Goal: Communication & Community: Ask a question

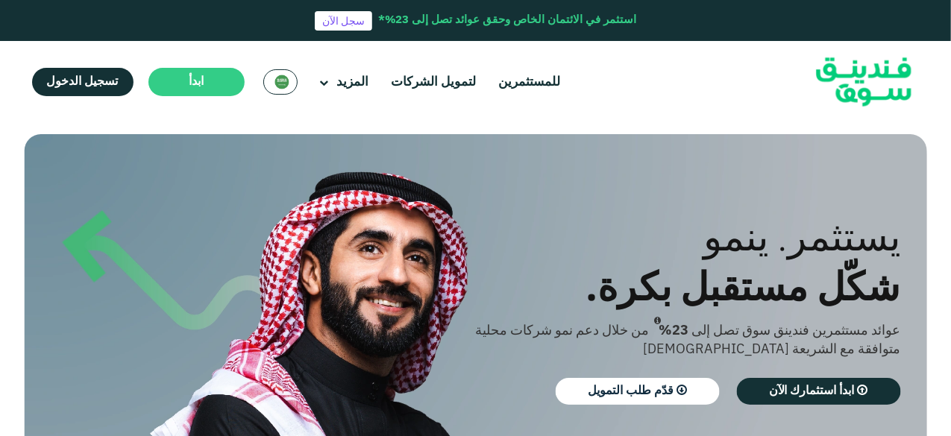
click at [629, 162] on div "يستثمر. ينمو شكّل مستقبل بكرة. عوائد مستثمرين فندينق سوق تصل إلى 23% من خلال دع…" at bounding box center [464, 313] width 902 height 358
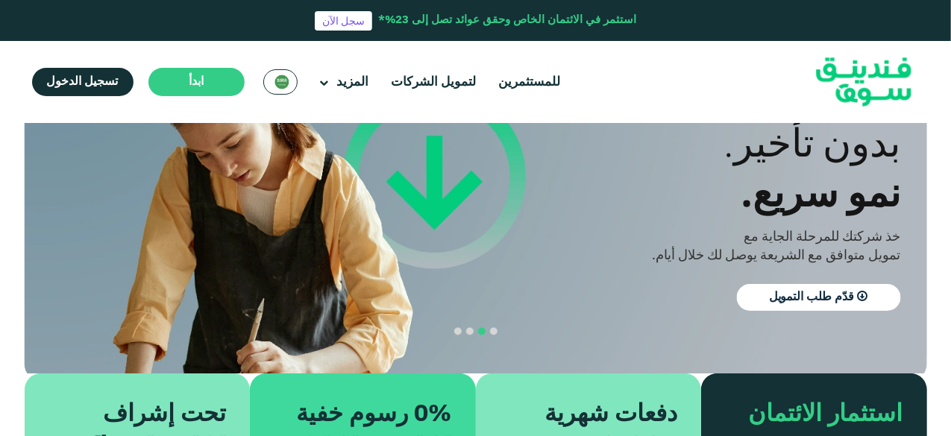
scroll to position [119, 0]
click at [519, 245] on div "خذ شركتك للمرحلة الجاية مع" at bounding box center [675, 236] width 451 height 19
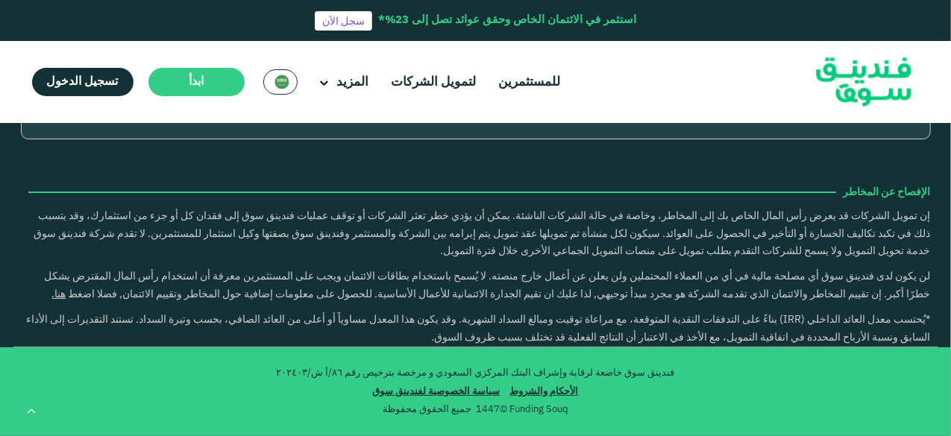
type tc-range-slider "4"
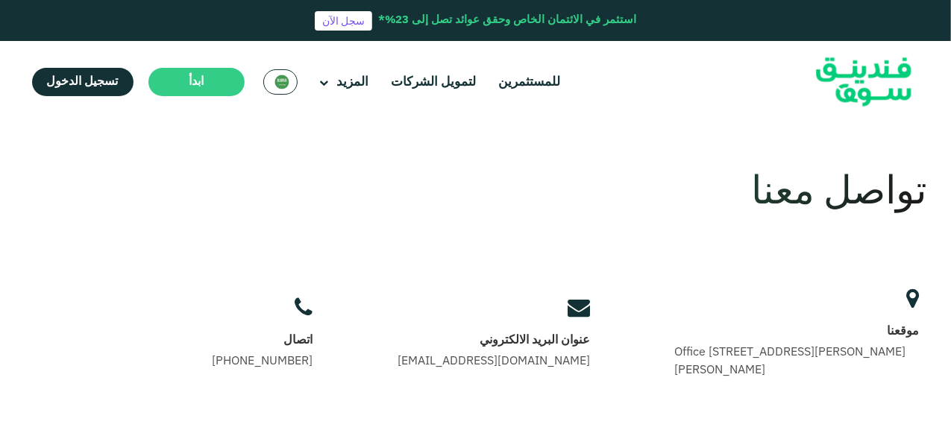
click at [577, 168] on div "تواصل معنا" at bounding box center [476, 193] width 902 height 58
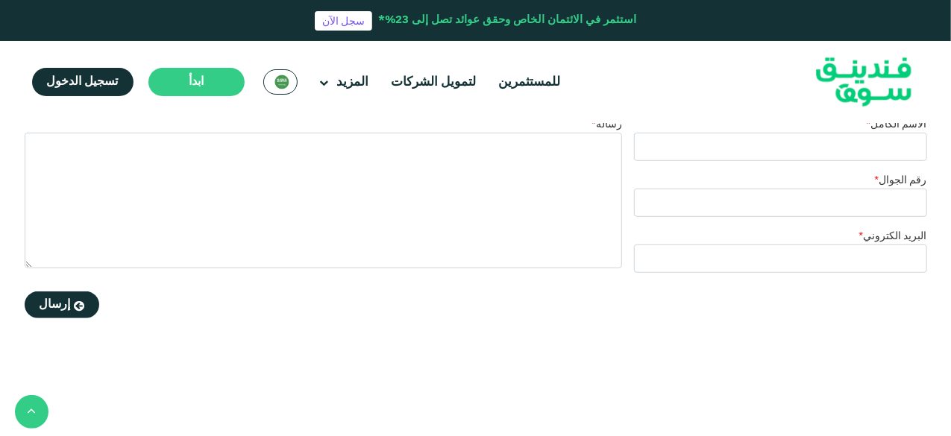
scroll to position [328, 0]
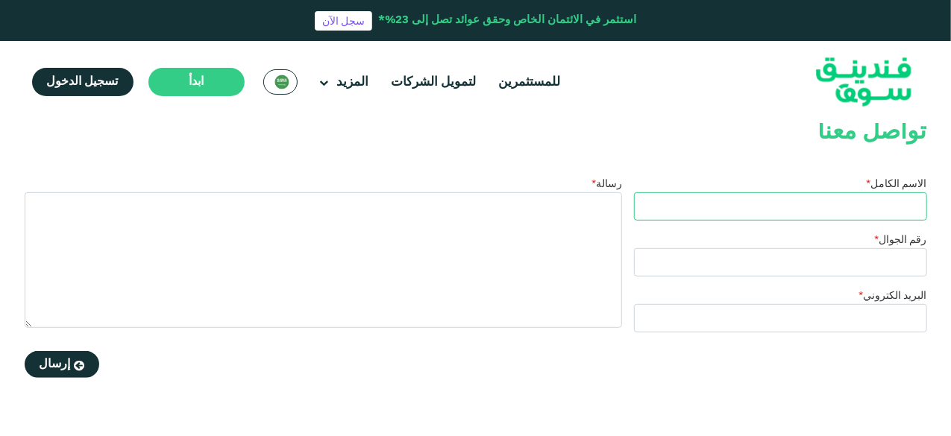
click at [858, 201] on input "الاسم الكامل *" at bounding box center [780, 206] width 293 height 28
type input "عبدالكريم عبدالعزيز التويجري"
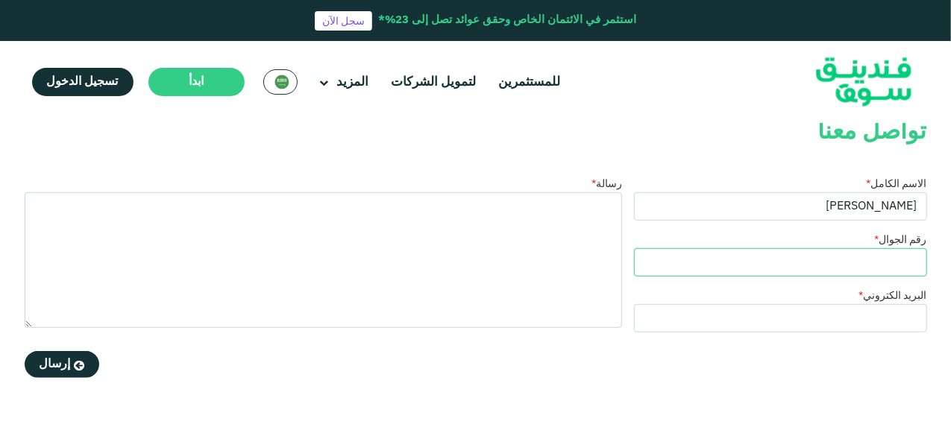
click at [880, 258] on input "رقم الجوال *" at bounding box center [780, 262] width 293 height 28
type input "0506922689"
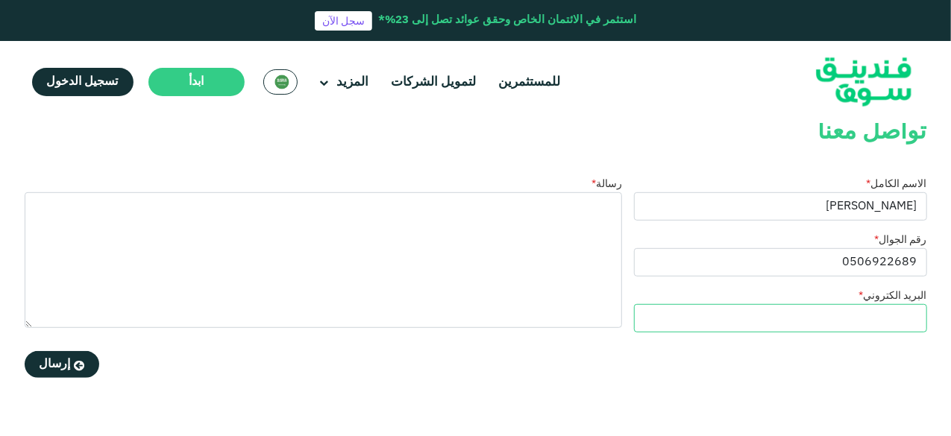
click at [878, 311] on input "البريد الكتروني *" at bounding box center [780, 318] width 293 height 28
click at [804, 310] on input "البريد الكتروني *" at bounding box center [780, 318] width 293 height 28
paste input "legaladvisor@tabyanavl.com"
click at [877, 319] on input "legaladvisor@tabyanavl.com" at bounding box center [780, 318] width 293 height 28
type input "legaladvisor@tabyanavl.com"
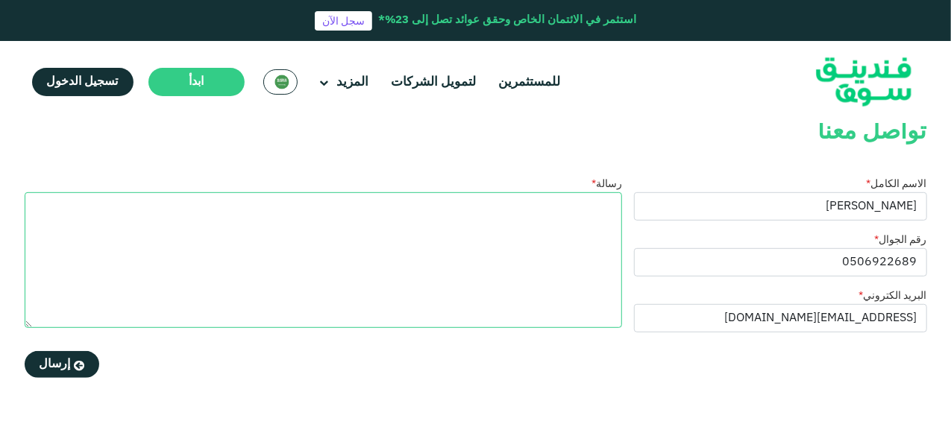
click at [595, 208] on textarea "رسالة *" at bounding box center [323, 260] width 597 height 136
type textarea "ا"
click at [613, 226] on textarea "تحية طيبه وبعد ،،، نأمل تسجيلنا كمورد لديكم" at bounding box center [323, 260] width 597 height 136
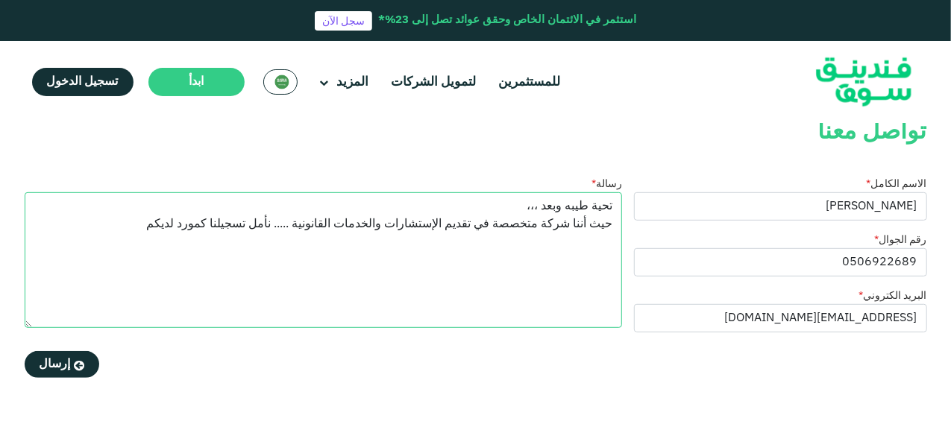
click at [147, 232] on textarea "تحية طيبه وبعد ،،، حيث أننا شركة متخصصة في تقديم الإستشارات والخدمات القانونية …" at bounding box center [323, 260] width 597 height 136
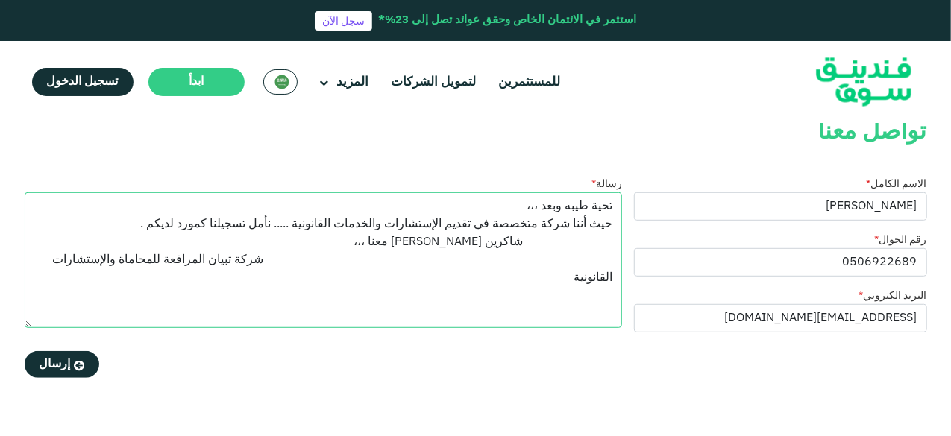
click at [287, 264] on textarea "تحية طيبه وبعد ،،، حيث أننا شركة متخصصة في تقديم الإستشارات والخدمات القانونية …" at bounding box center [323, 260] width 597 height 136
type textarea "تحية طيبه وبعد ،،، حيث أننا شركة متخصصة في تقديم الإستشارات والخدمات القانونية …"
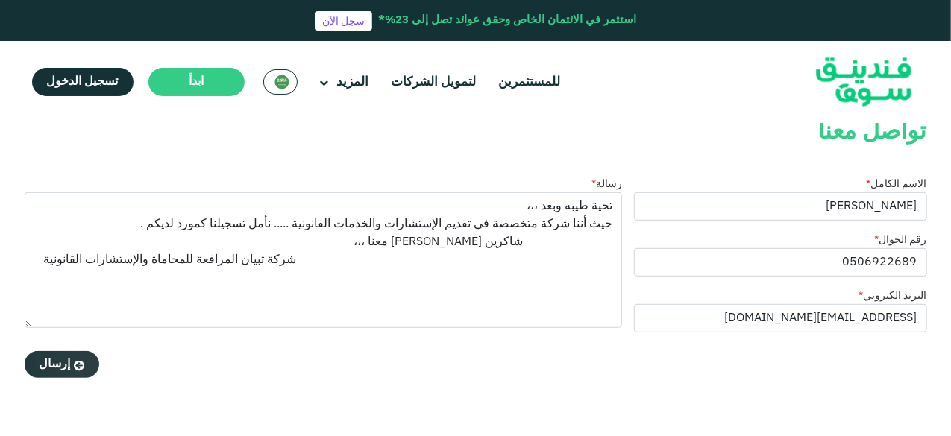
click at [50, 365] on span "إرسال" at bounding box center [55, 364] width 31 height 11
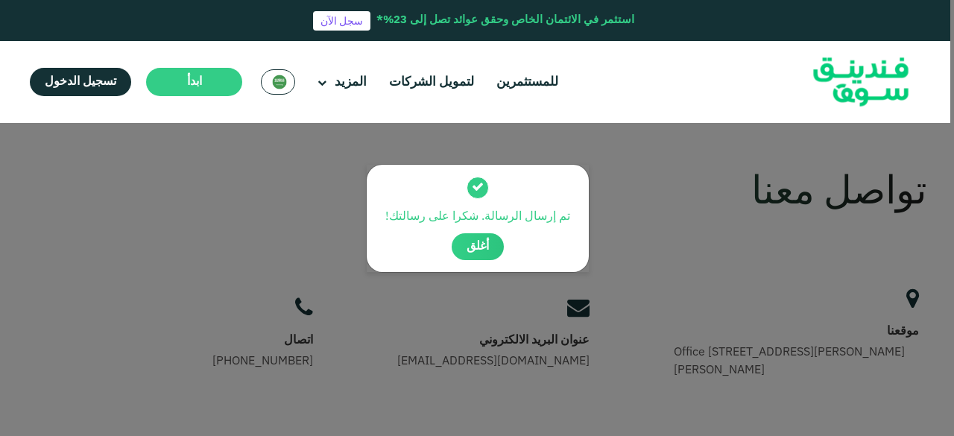
click at [483, 242] on span "أغلق" at bounding box center [478, 246] width 22 height 11
